Goal: Information Seeking & Learning: Find specific page/section

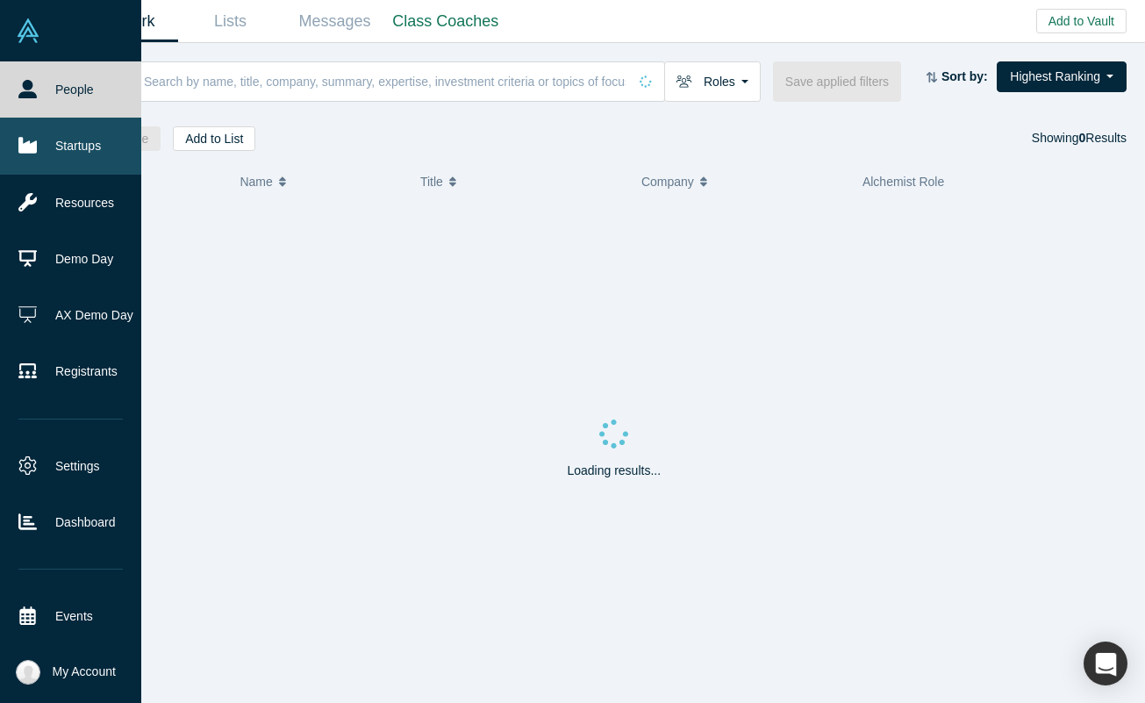
click at [24, 145] on icon at bounding box center [27, 146] width 18 height 16
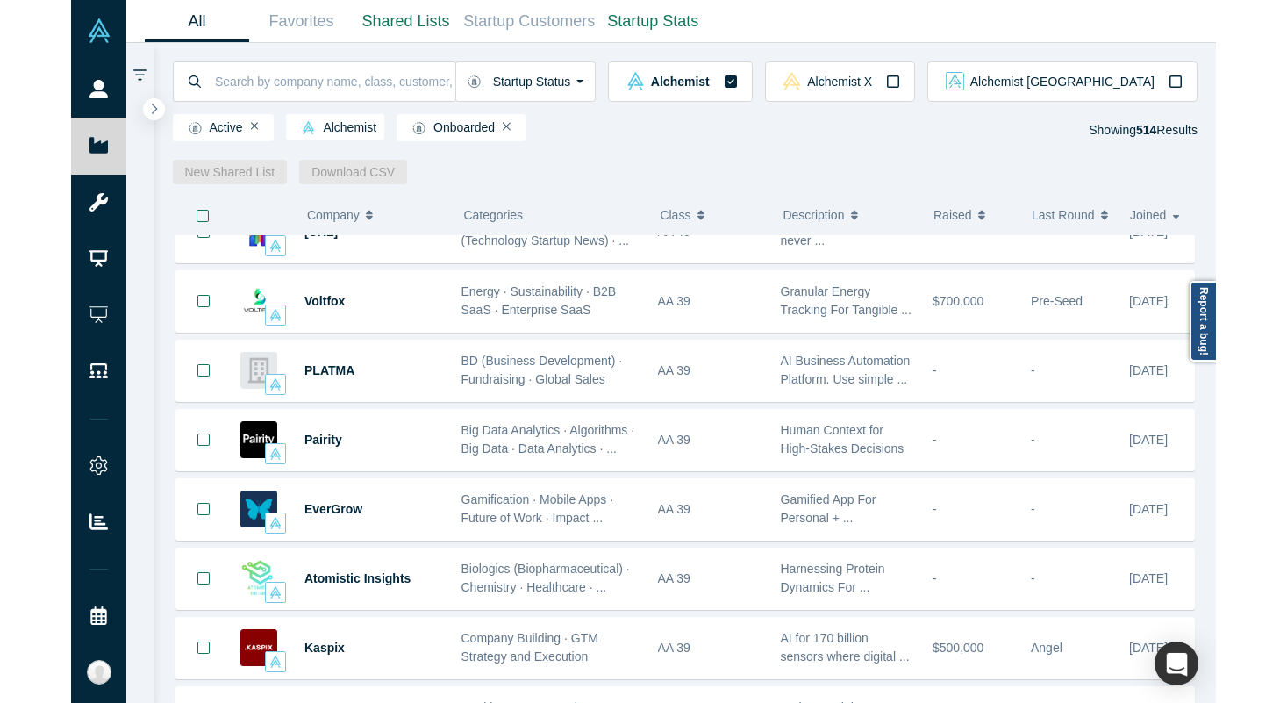
scroll to position [1559, 0]
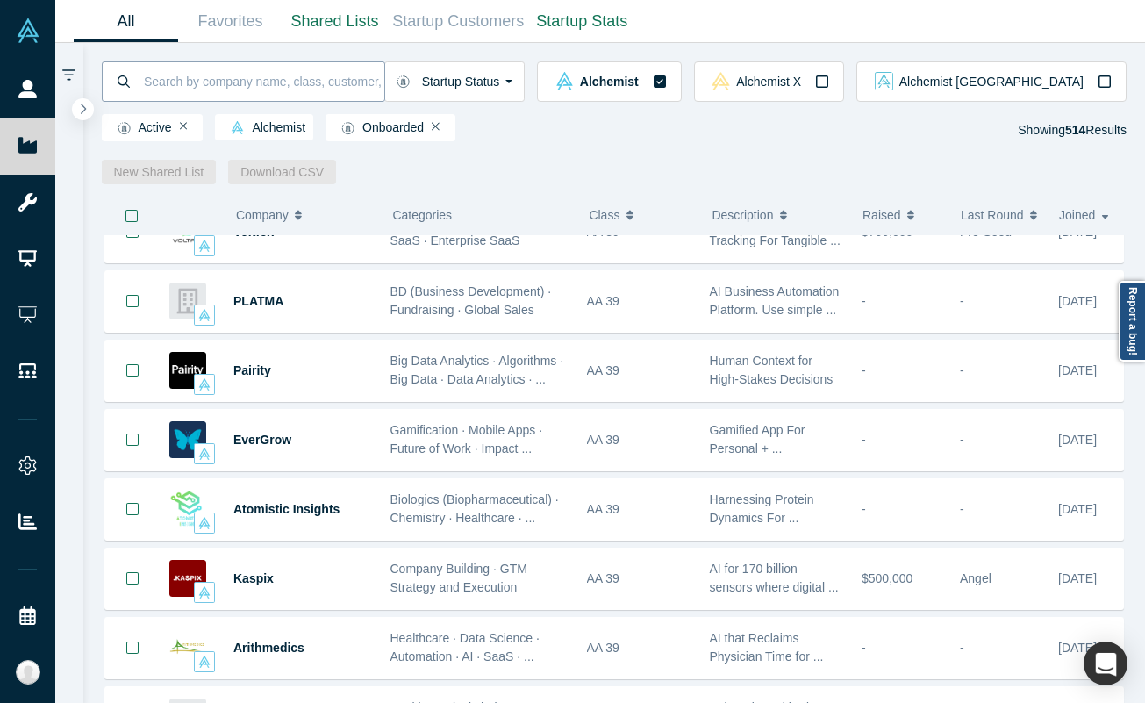
click at [360, 79] on input at bounding box center [263, 81] width 242 height 41
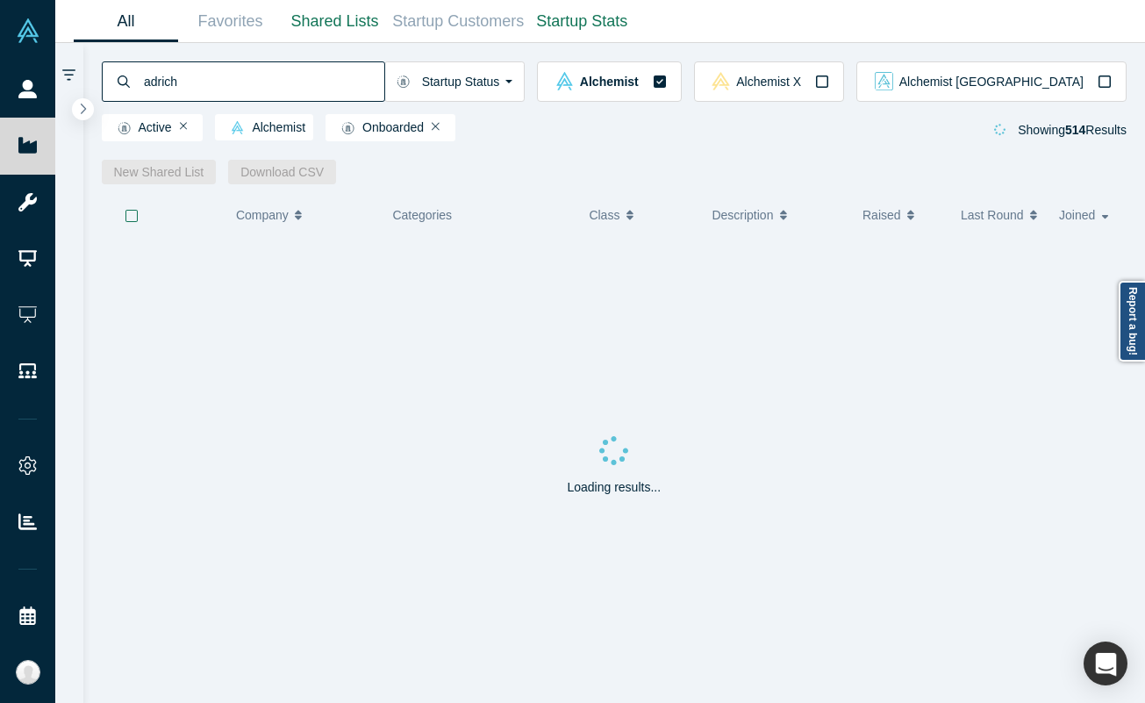
type input "adrich"
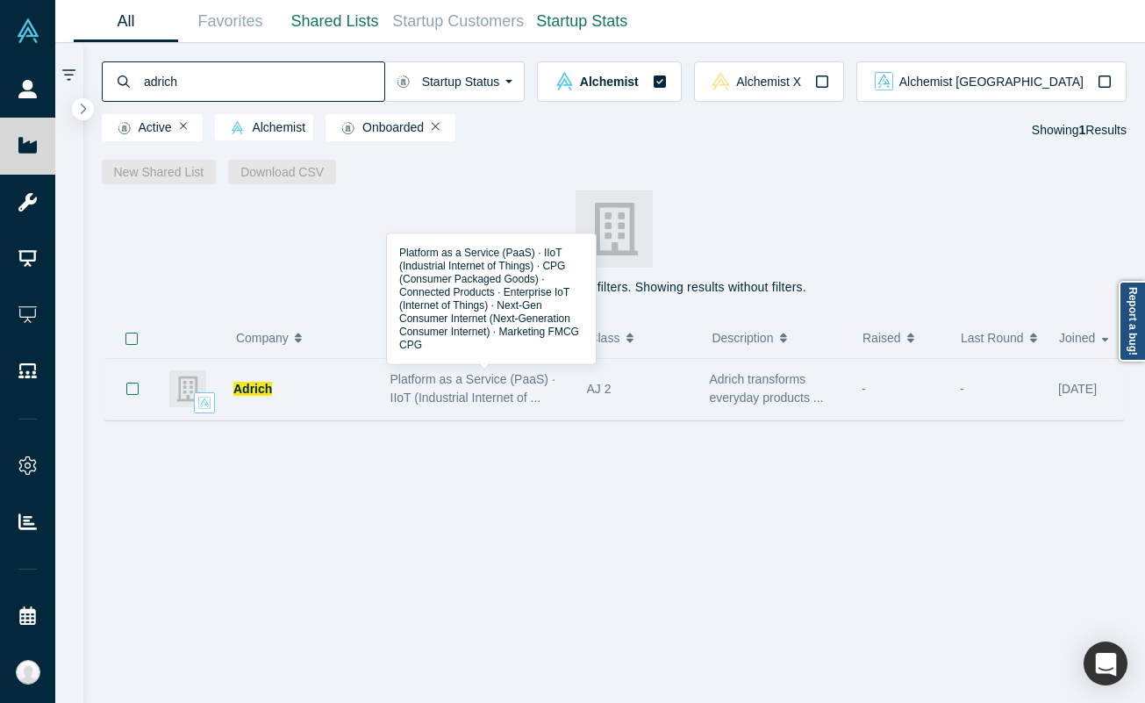
click at [398, 395] on span "Platform as a Service (PaaS) · IIoT (Industrial Internet of ..." at bounding box center [472, 388] width 165 height 32
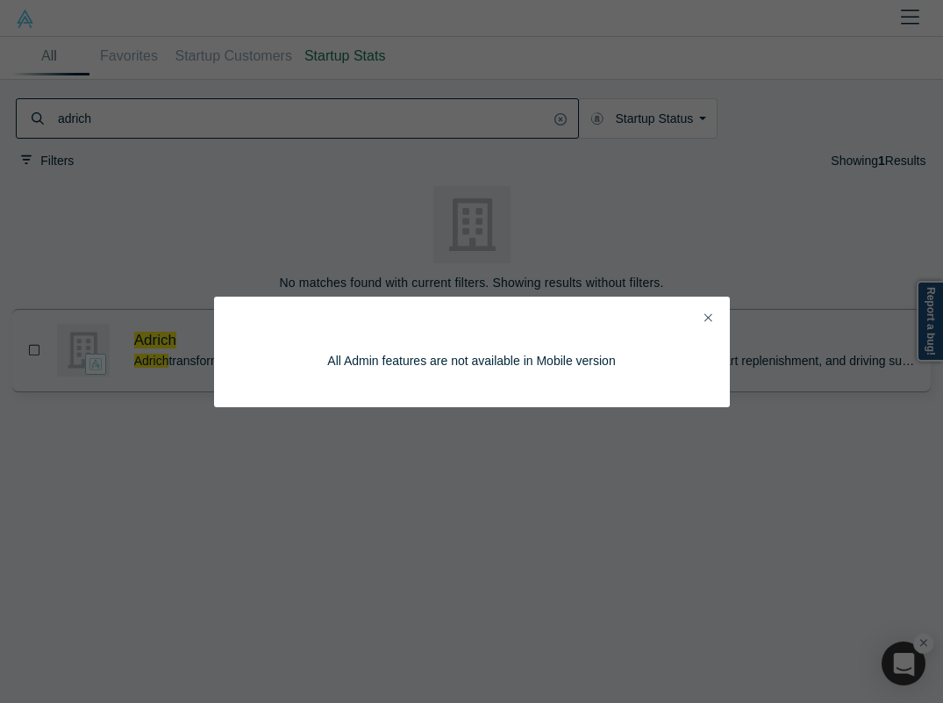
click at [696, 312] on div "All Admin features are not available in Mobile version" at bounding box center [472, 352] width 516 height 111
click at [704, 321] on div "All Admin features are not available in Mobile version" at bounding box center [472, 351] width 467 height 61
click at [705, 319] on icon "Close" at bounding box center [709, 317] width 8 height 12
